Goal: Information Seeking & Learning: Learn about a topic

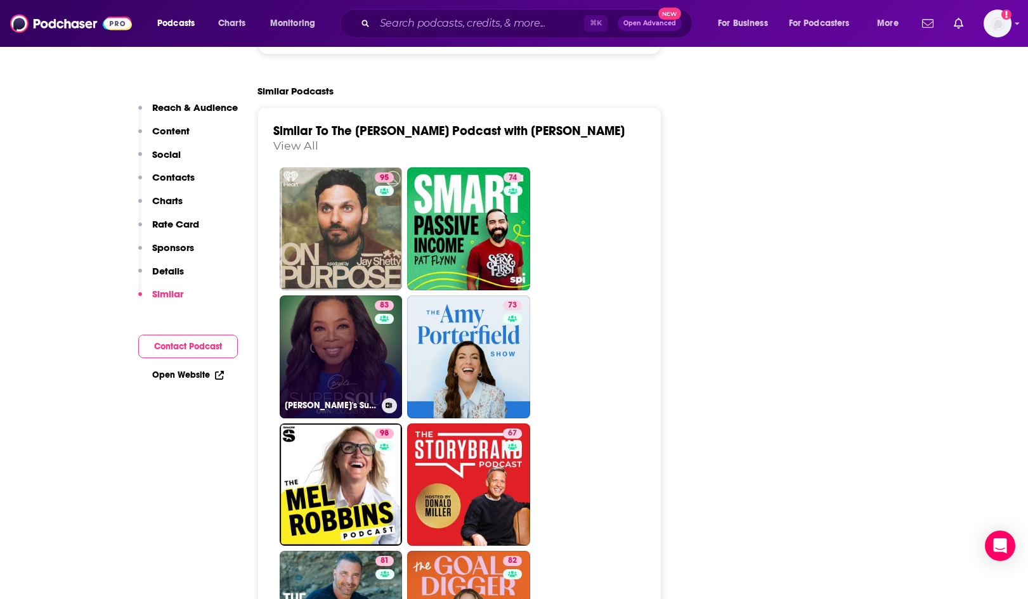
scroll to position [3124, 0]
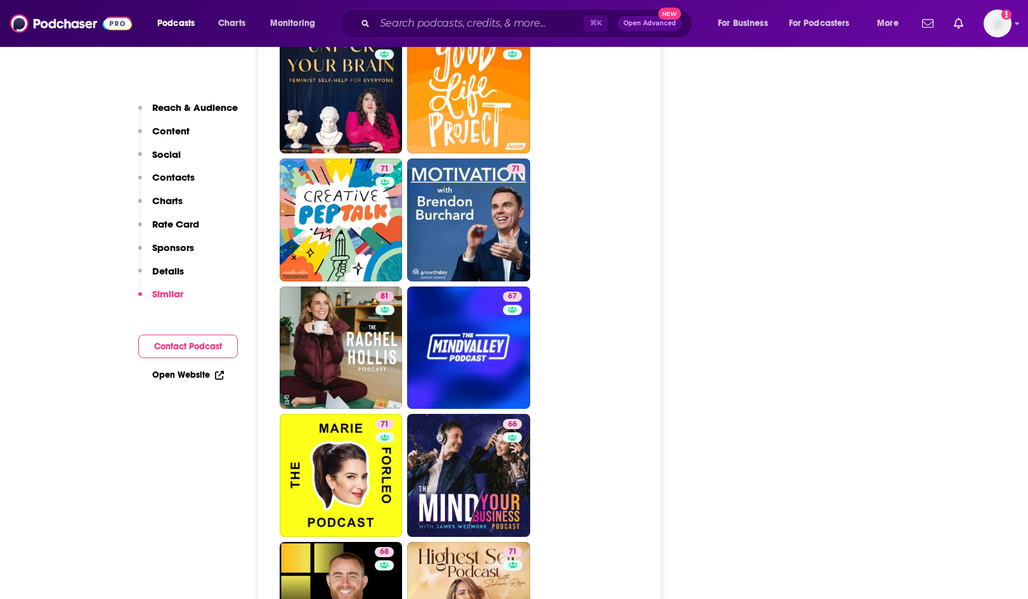
scroll to position [3865, 0]
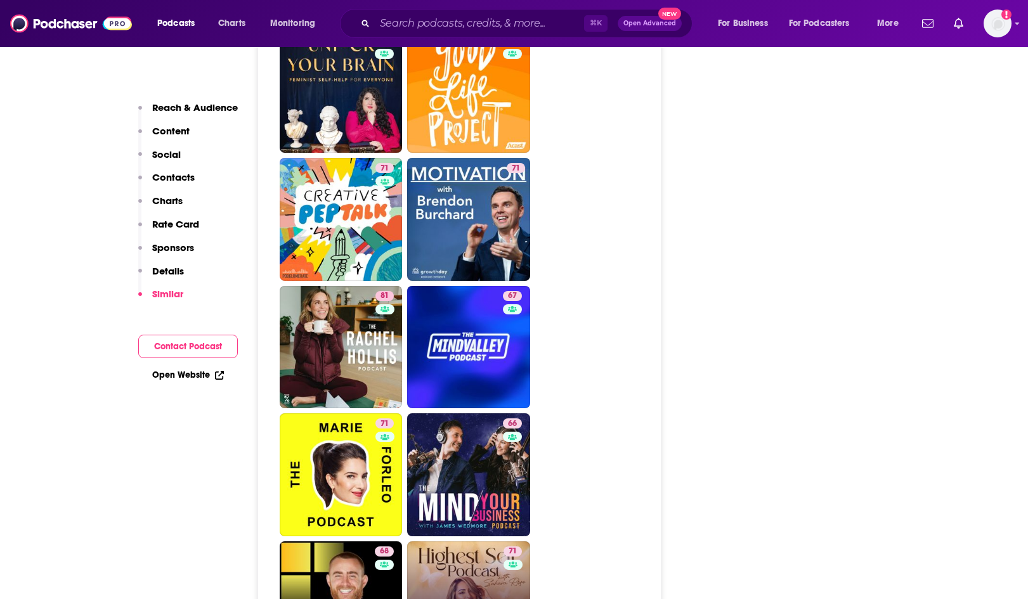
click at [485, 542] on link "71 Highest Self Podcast®" at bounding box center [468, 603] width 123 height 123
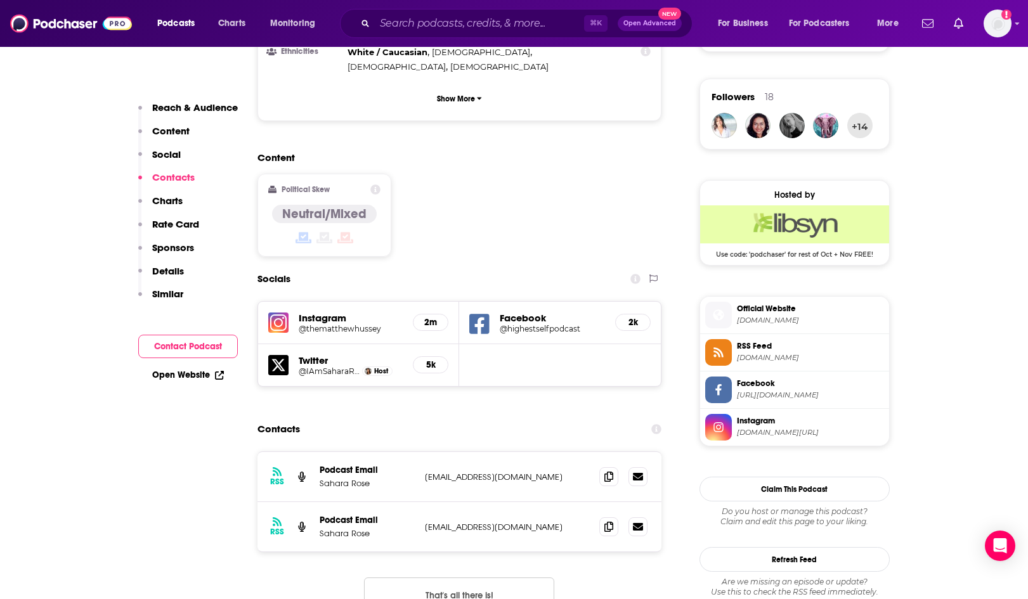
scroll to position [1085, 0]
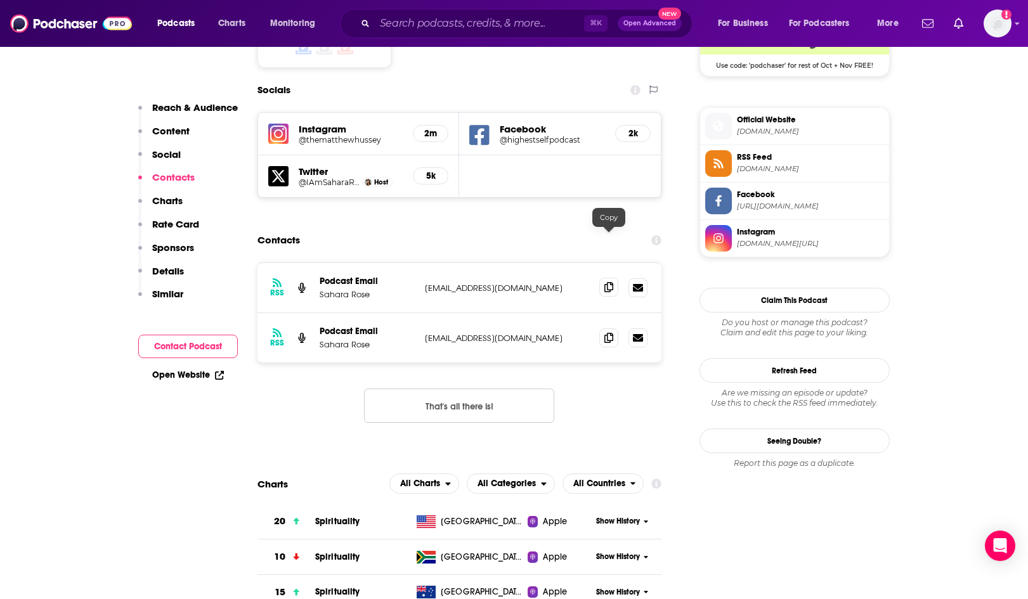
click at [608, 282] on icon at bounding box center [609, 287] width 9 height 10
click at [608, 332] on icon at bounding box center [609, 337] width 9 height 10
type input "https://www.podchaser.com/podcasts/the-cathy-heller-podcast-with-240033"
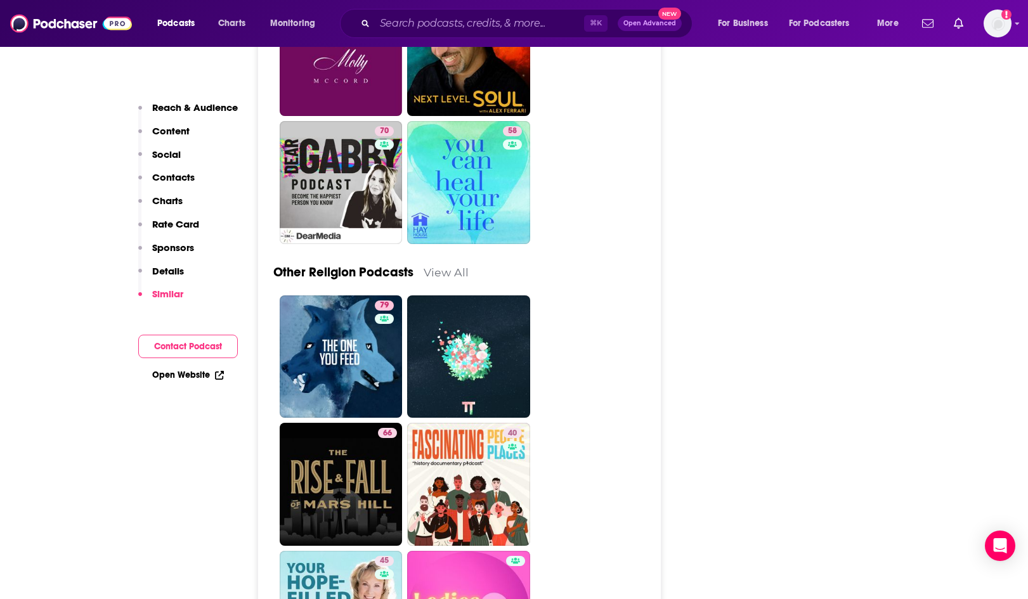
scroll to position [4789, 0]
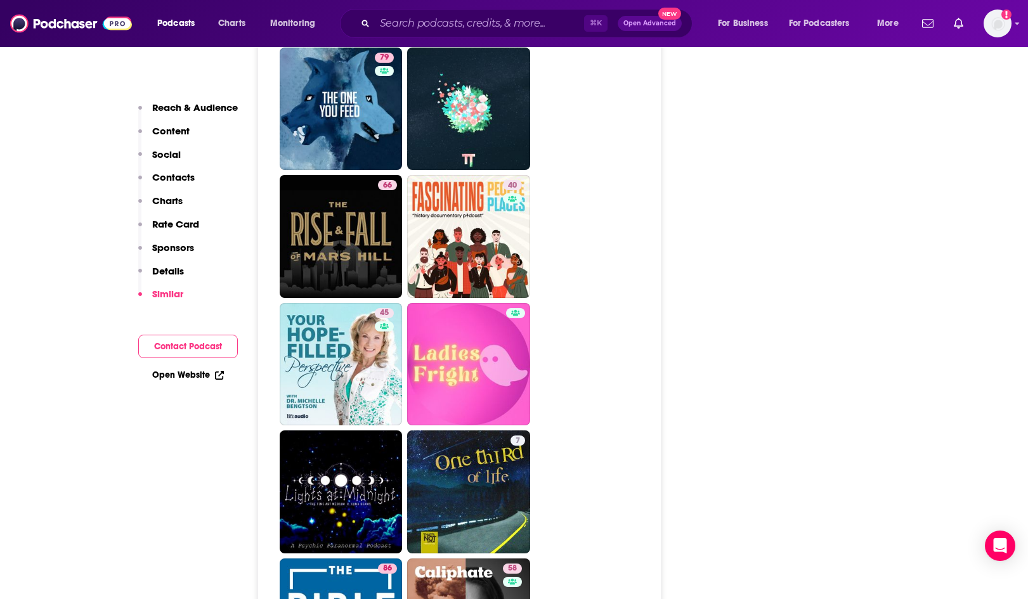
drag, startPoint x: 462, startPoint y: 305, endPoint x: 1014, endPoint y: 273, distance: 553.5
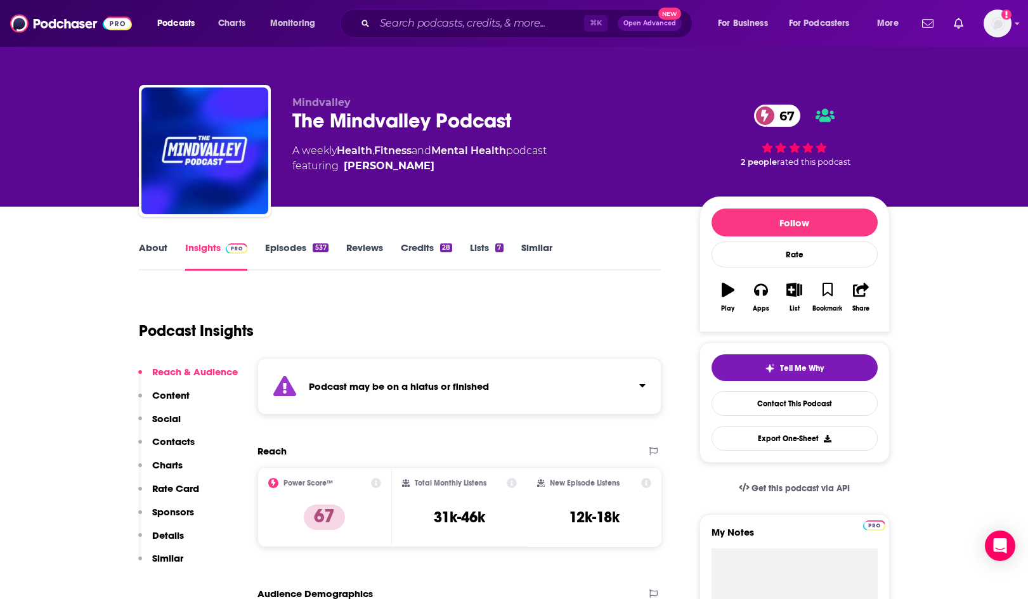
click at [295, 249] on link "Episodes 537" at bounding box center [296, 256] width 63 height 29
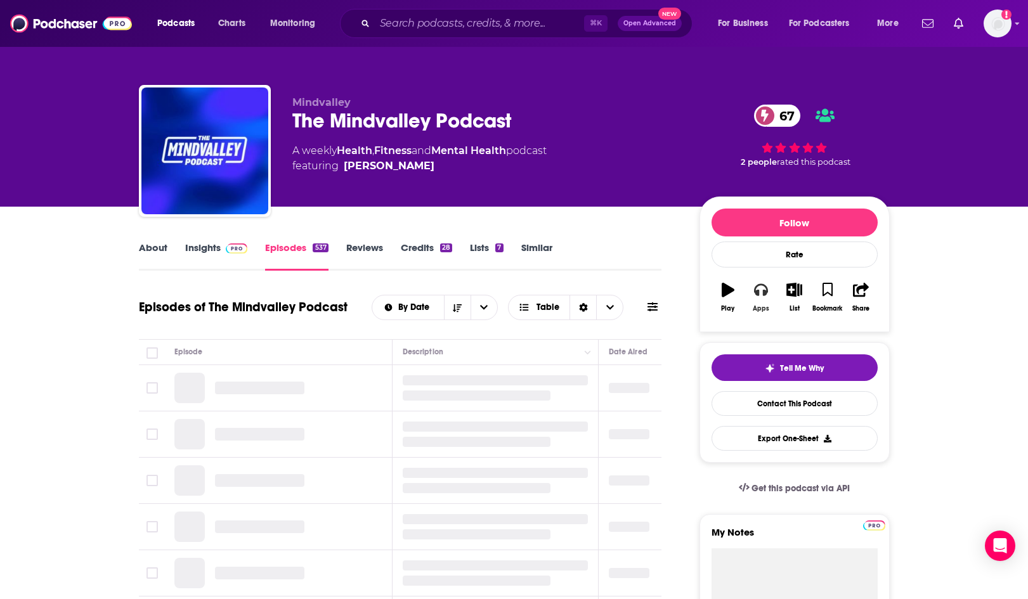
click at [762, 297] on icon "button" at bounding box center [761, 290] width 14 height 14
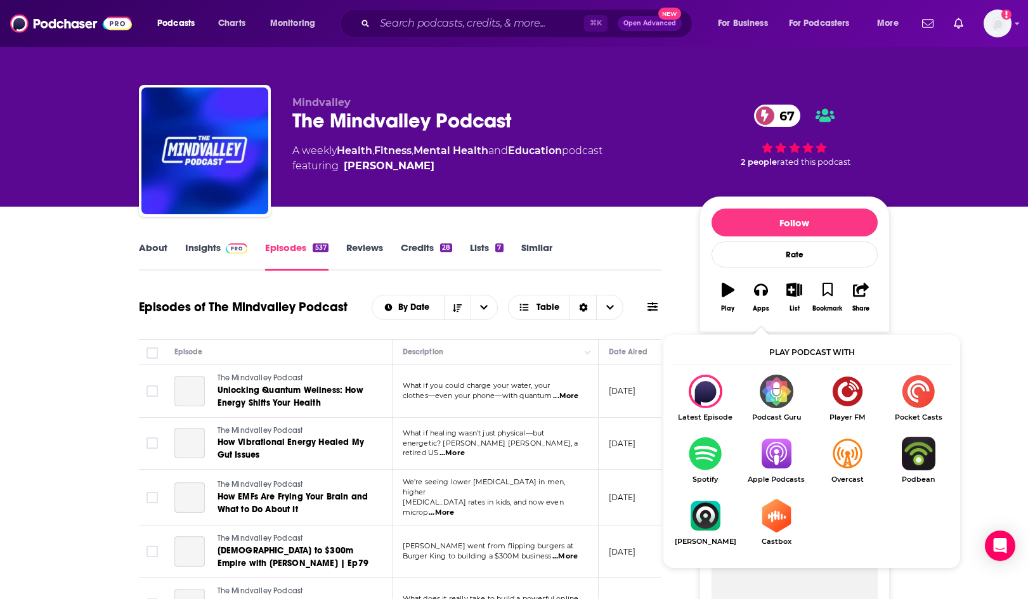
click at [784, 449] on img "Show Listen On dropdown" at bounding box center [776, 454] width 71 height 34
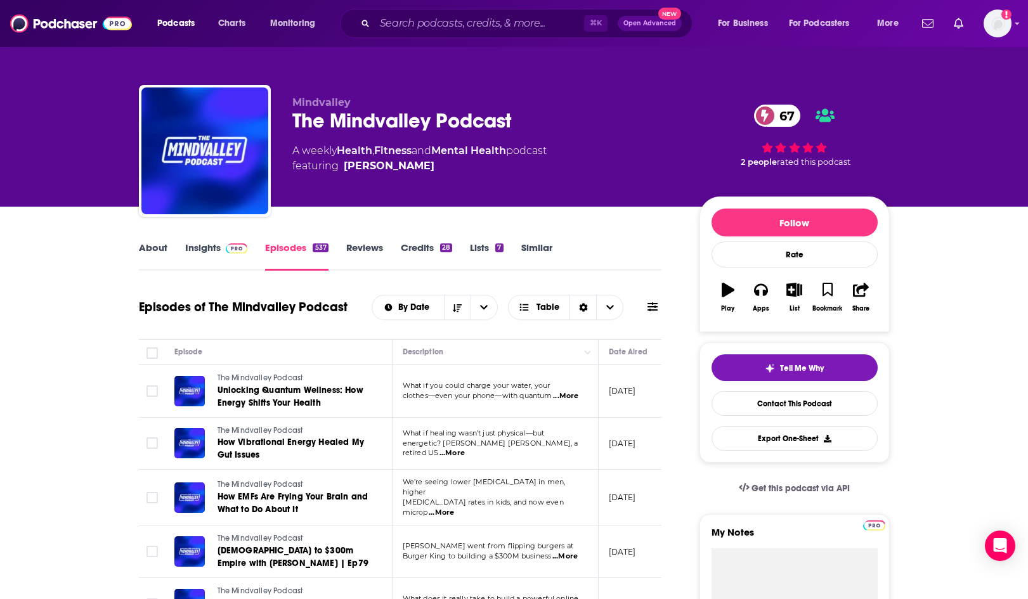
click at [227, 252] on img at bounding box center [237, 249] width 22 height 10
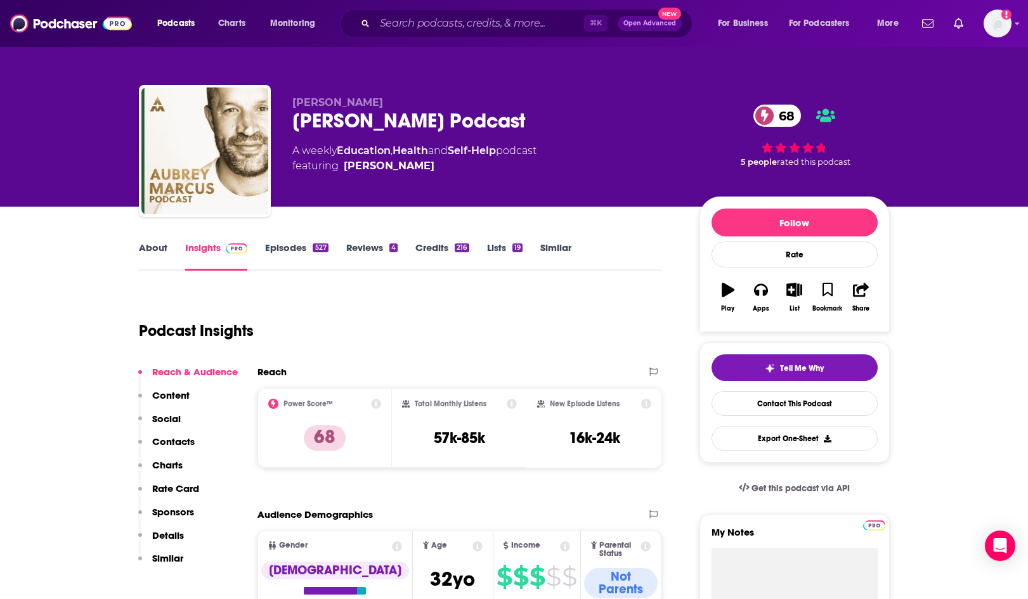
click at [162, 244] on link "About" at bounding box center [153, 256] width 29 height 29
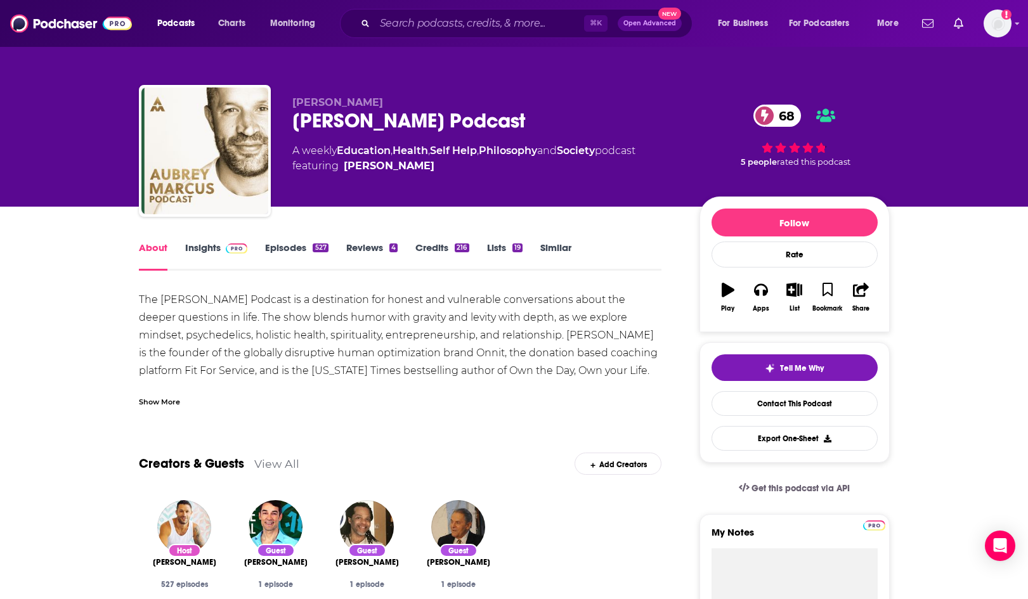
click at [203, 243] on link "Insights" at bounding box center [216, 256] width 63 height 29
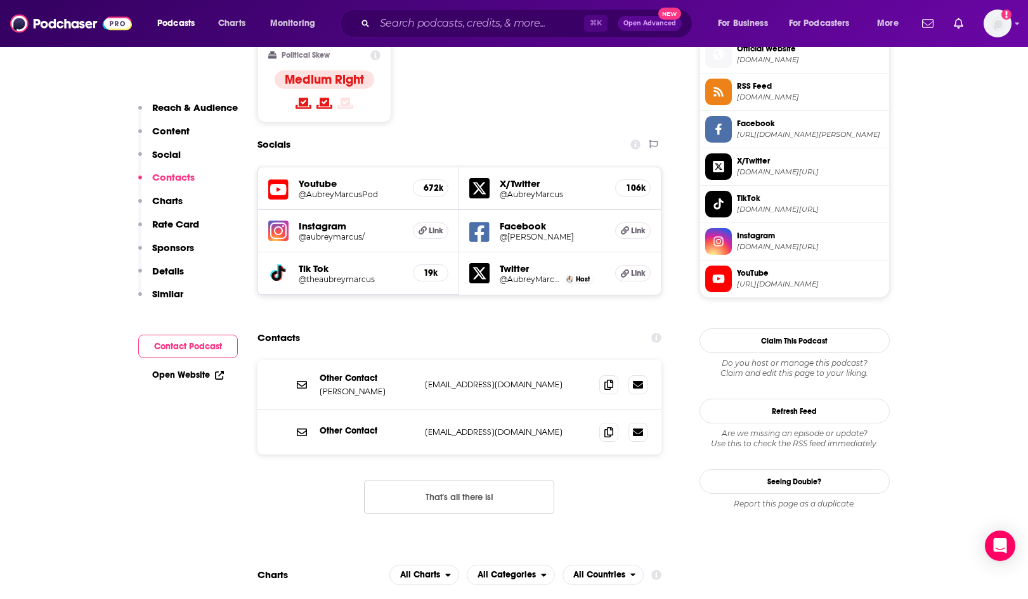
scroll to position [1133, 0]
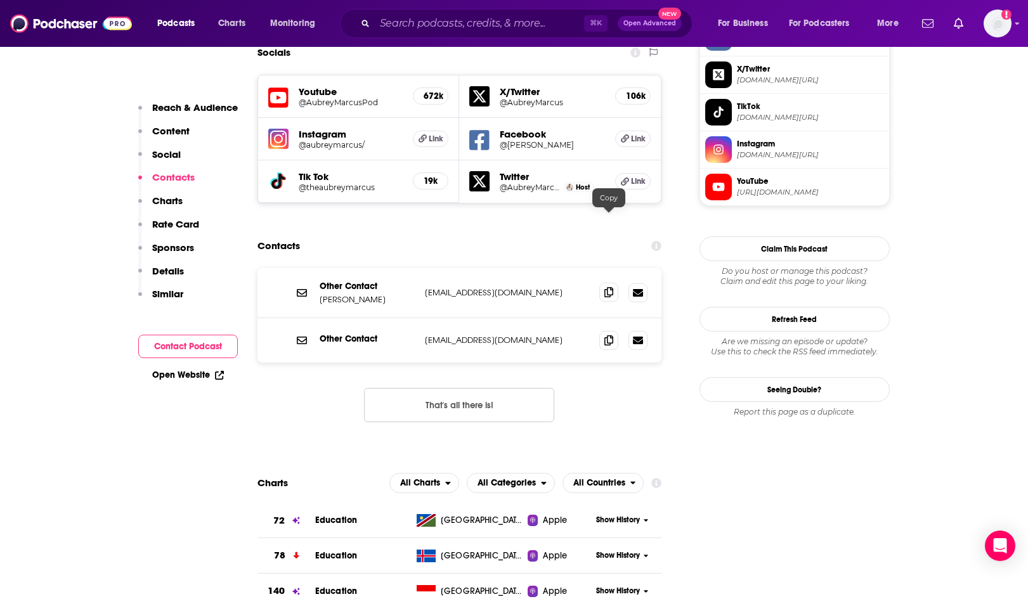
click at [605, 287] on icon at bounding box center [609, 292] width 9 height 10
